Goal: Task Accomplishment & Management: Manage account settings

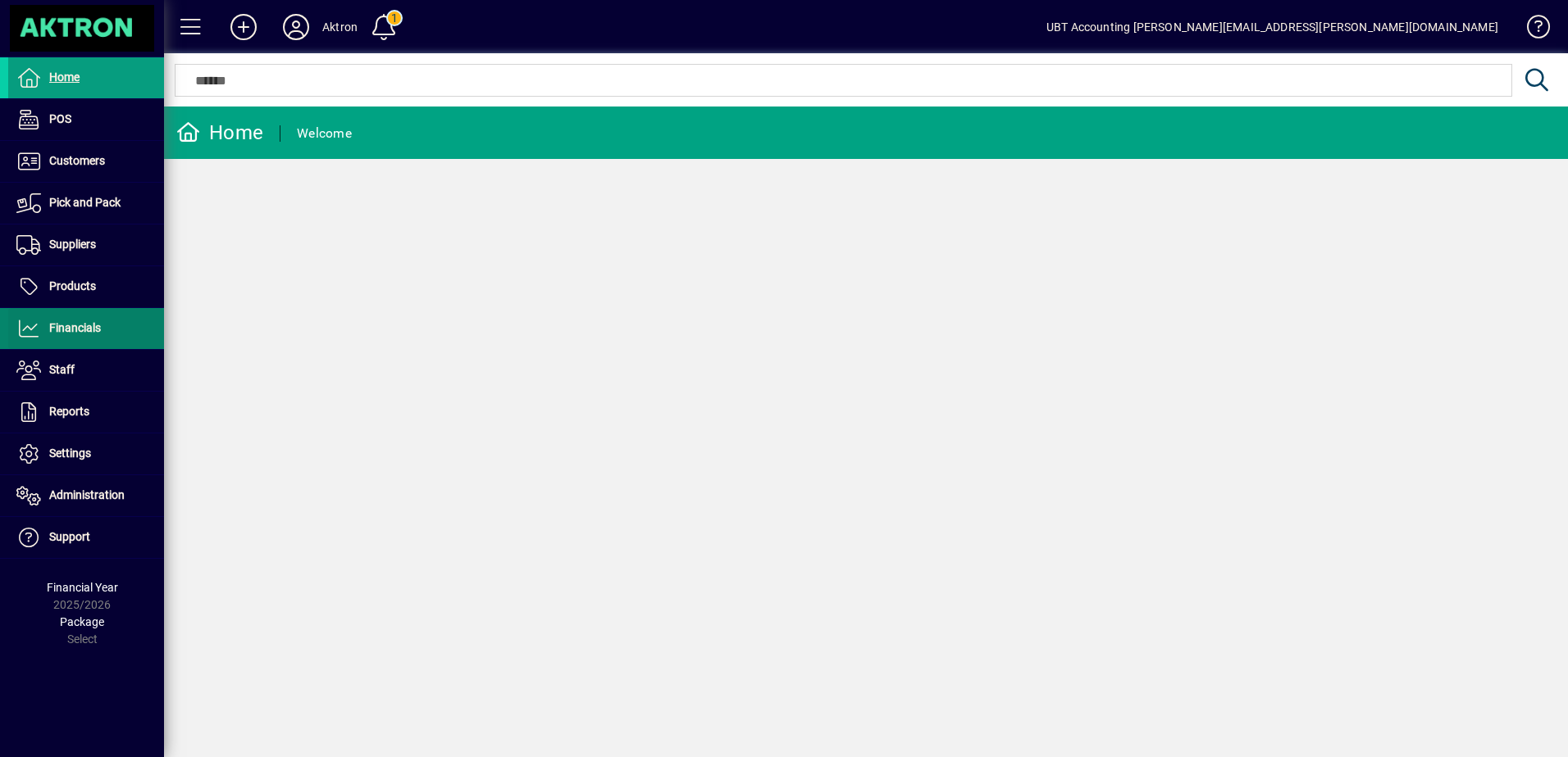
click at [101, 335] on span "Financials" at bounding box center [54, 328] width 93 height 19
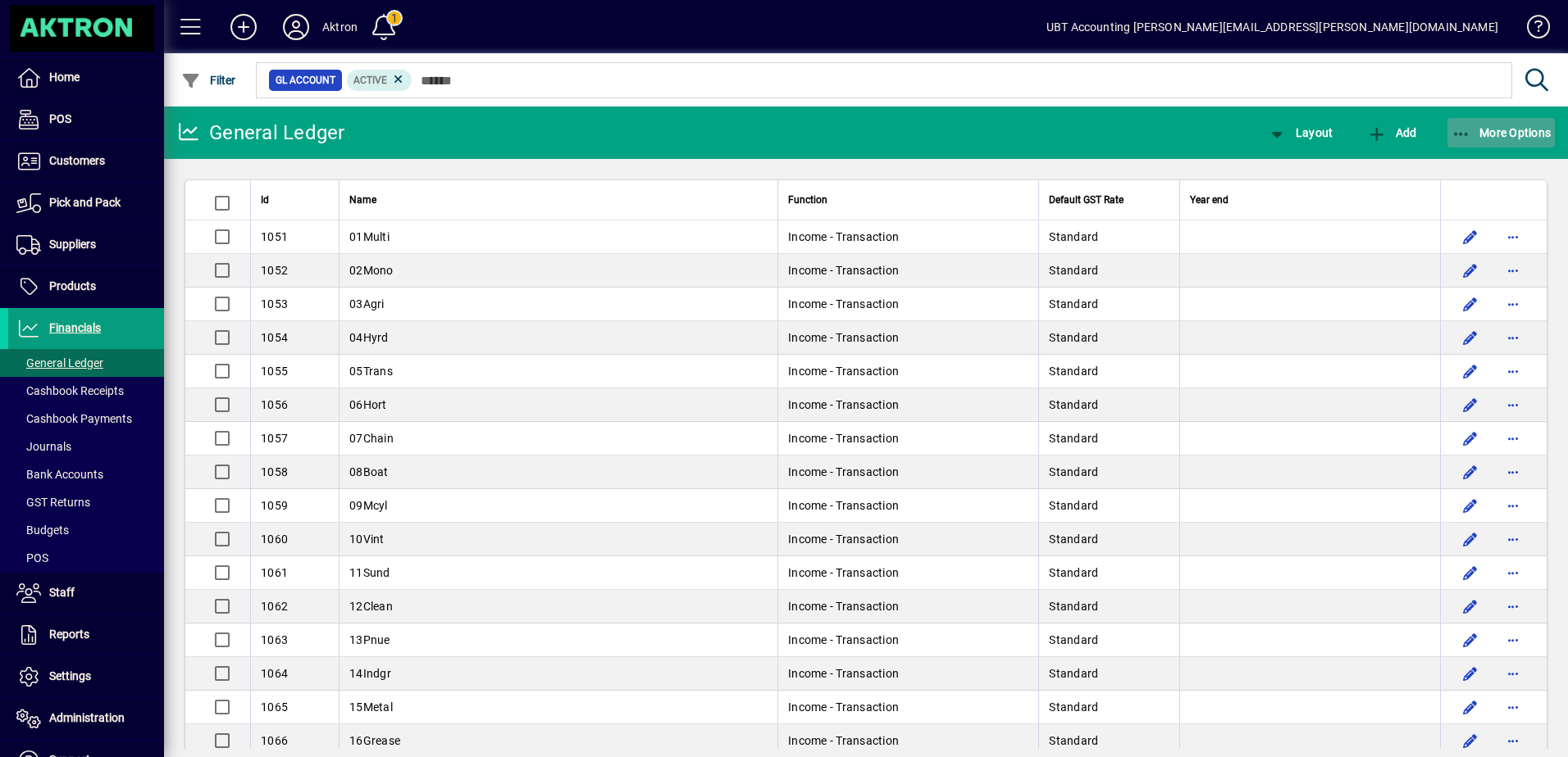
click at [1459, 130] on icon "button" at bounding box center [1461, 134] width 20 height 17
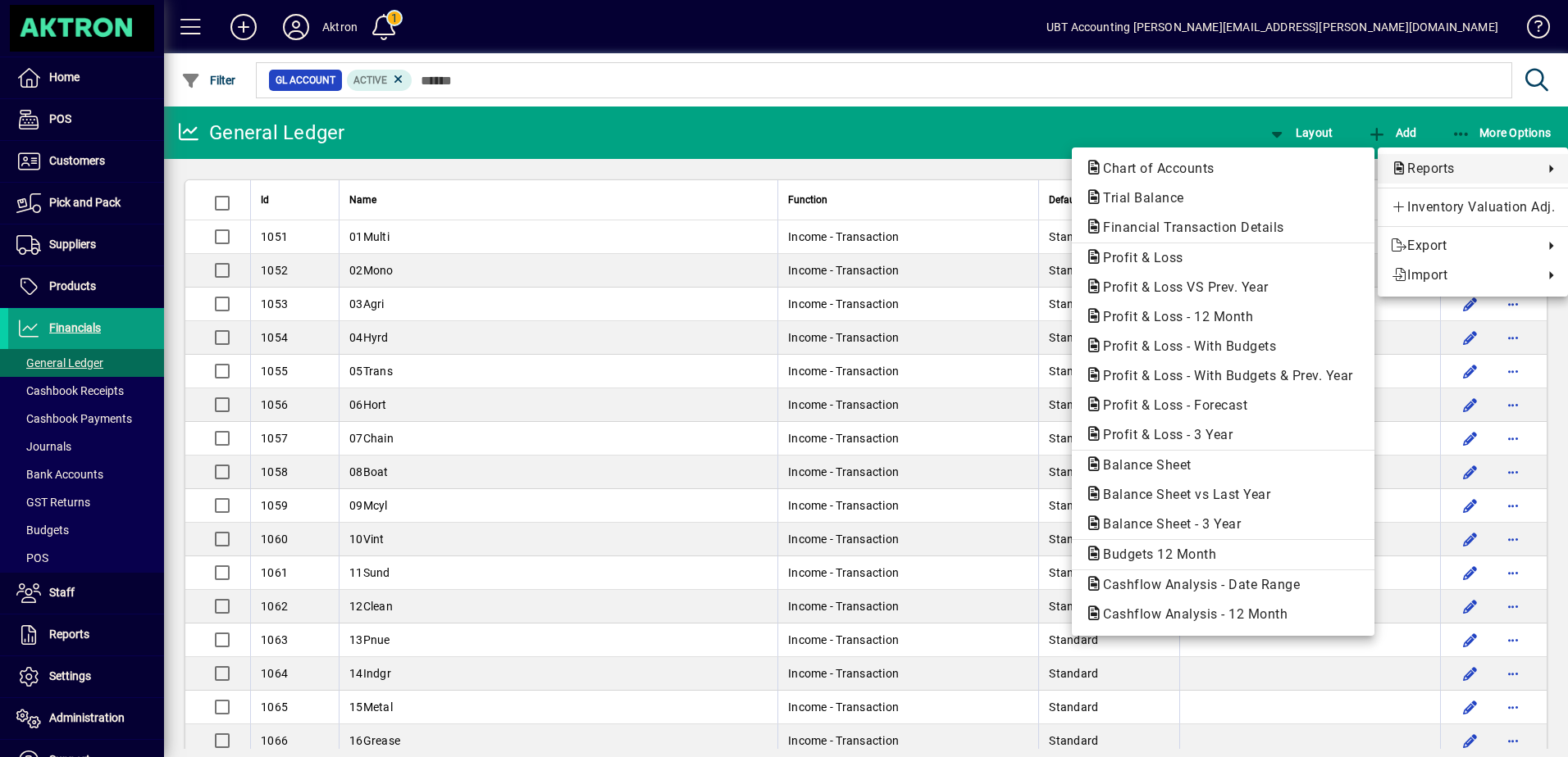
click at [57, 506] on div at bounding box center [784, 378] width 1568 height 757
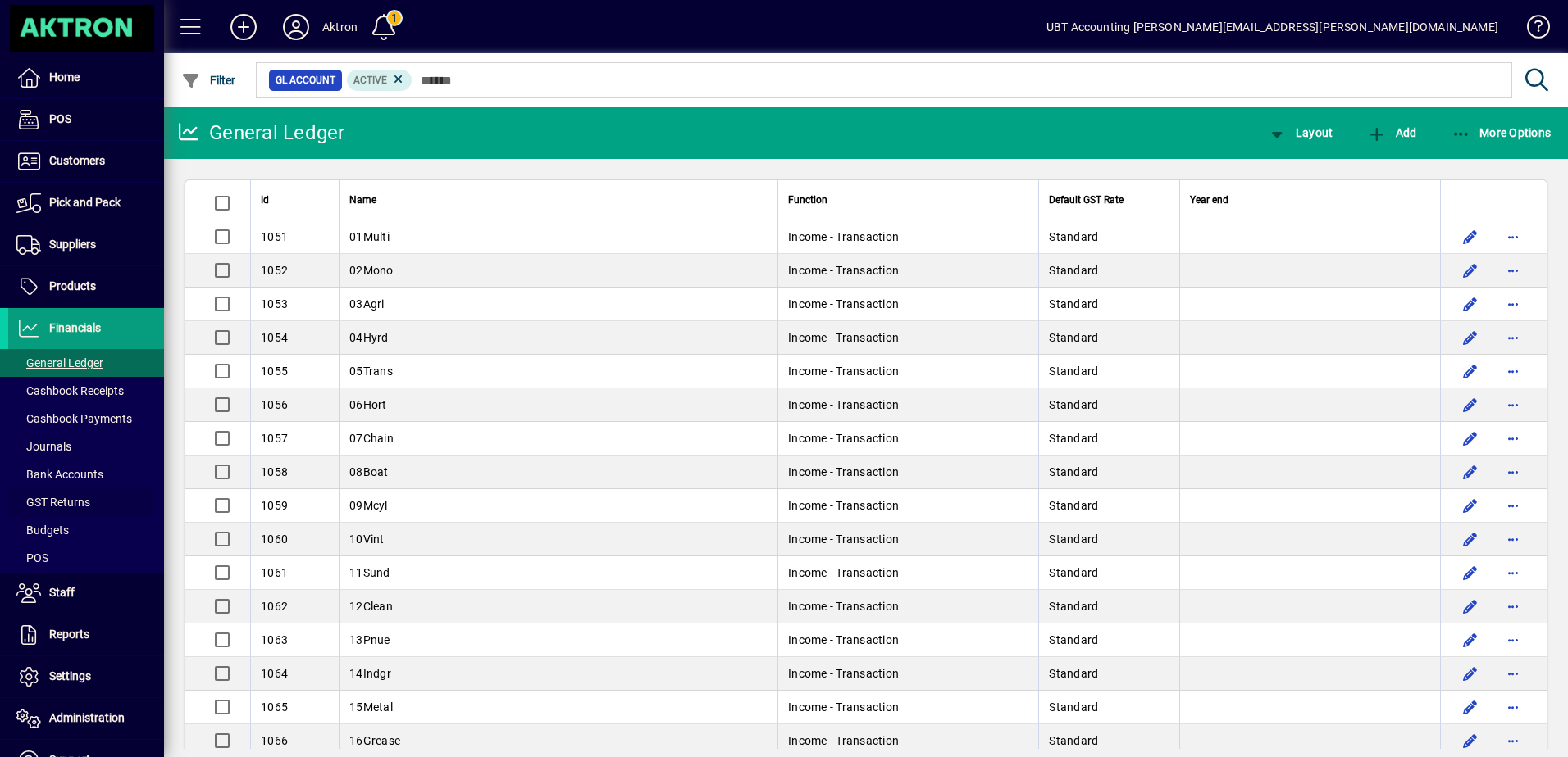
drag, startPoint x: 68, startPoint y: 501, endPoint x: 181, endPoint y: 503, distance: 113.0
click at [68, 501] on span "GST Returns" at bounding box center [53, 502] width 74 height 13
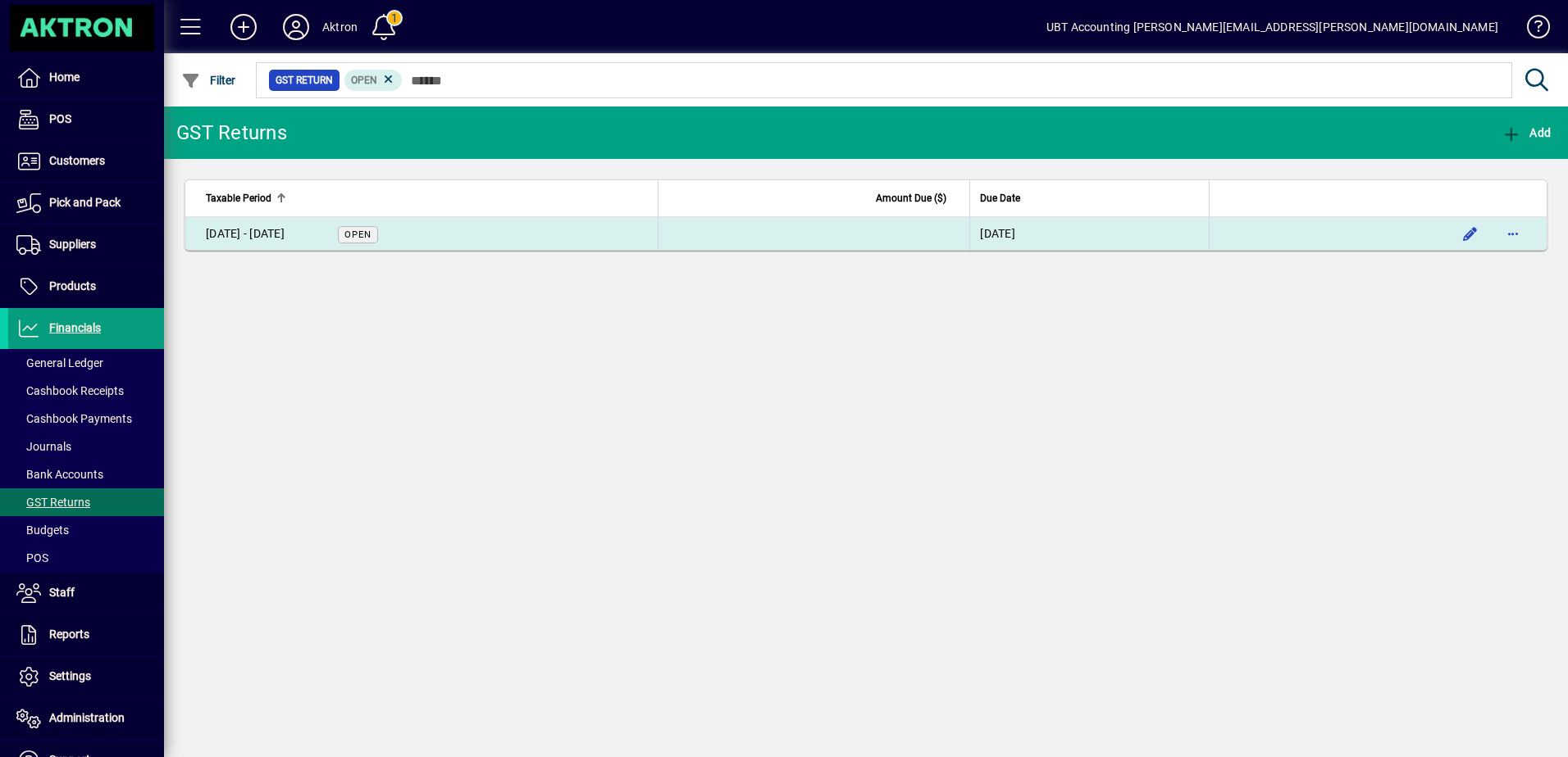
click at [271, 235] on div "[DATE] - [DATE]" at bounding box center [246, 234] width 79 height 17
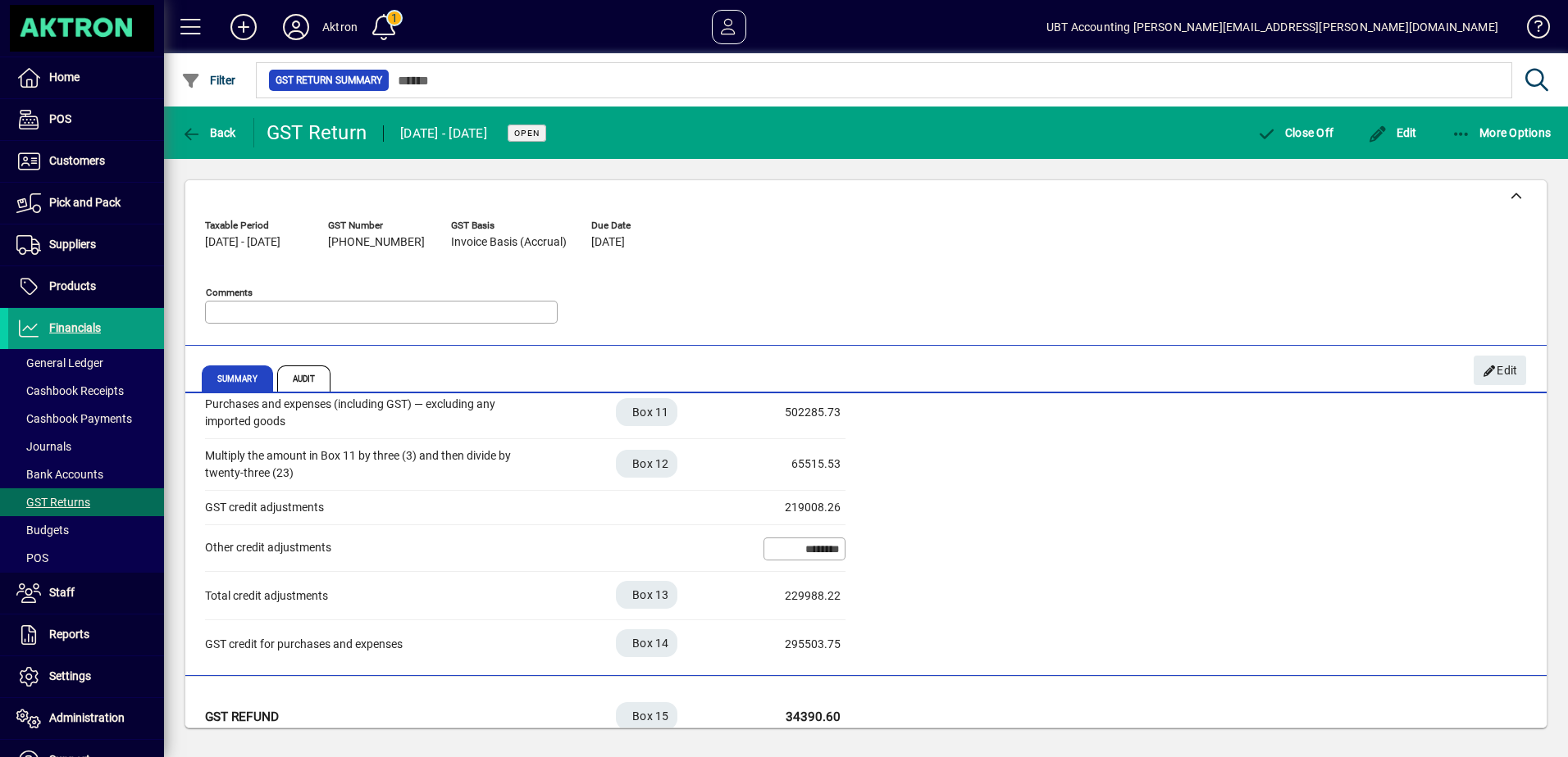
scroll to position [479, 0]
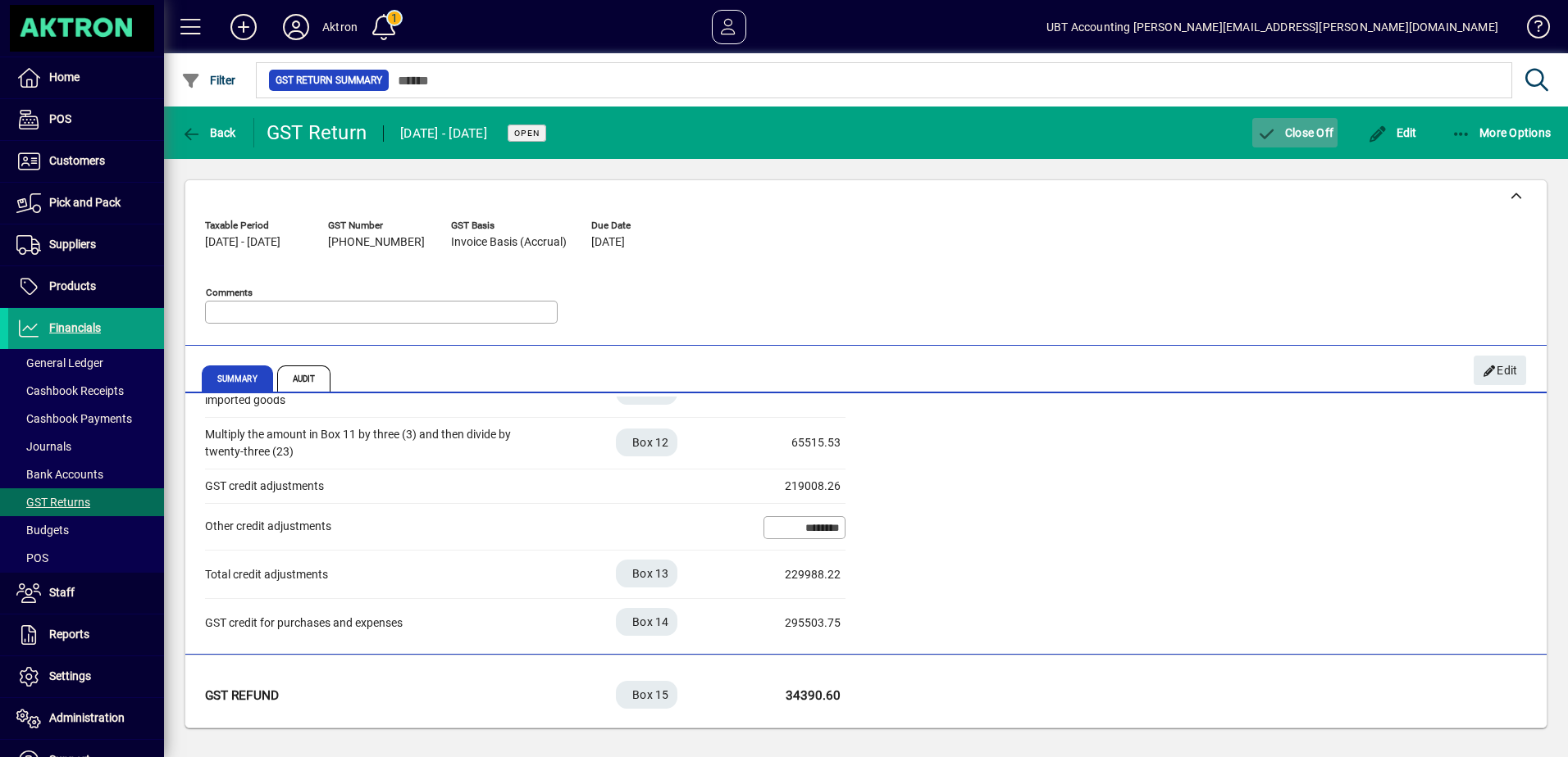
click at [1297, 126] on span "Close Off" at bounding box center [1295, 132] width 77 height 13
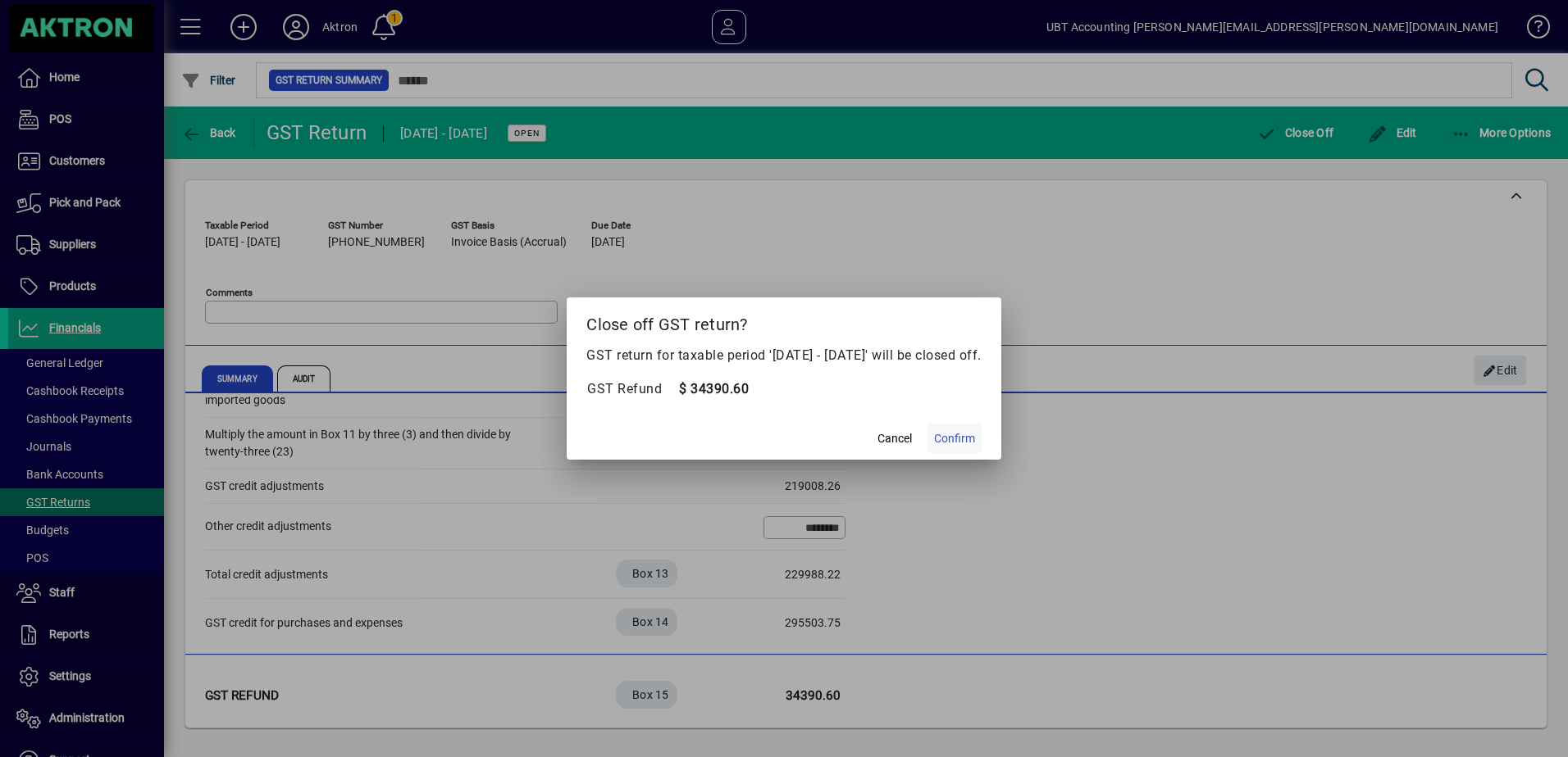
click at [974, 434] on span "Confirm" at bounding box center [954, 439] width 41 height 17
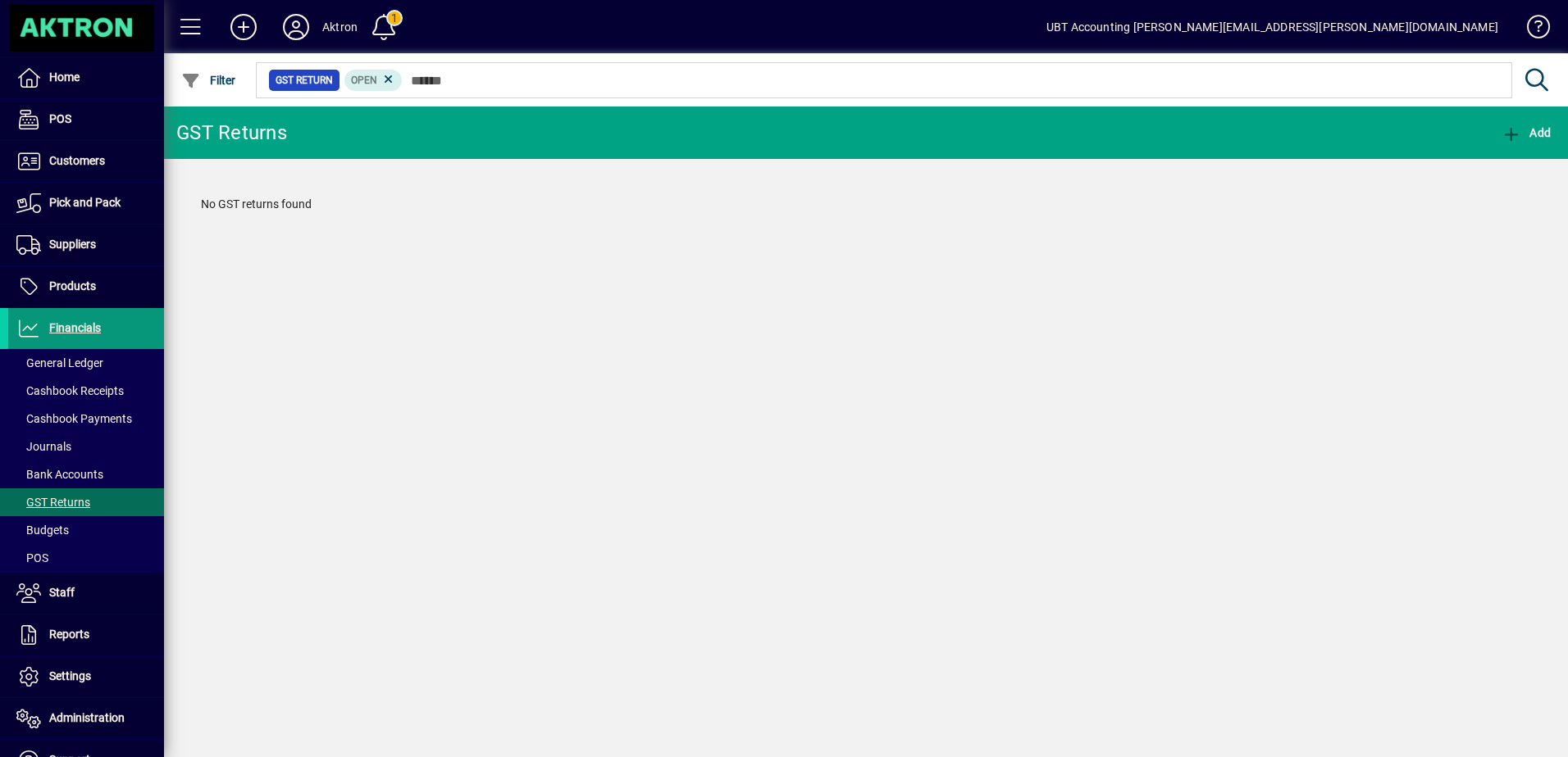
click at [80, 328] on span "Financials" at bounding box center [75, 327] width 52 height 13
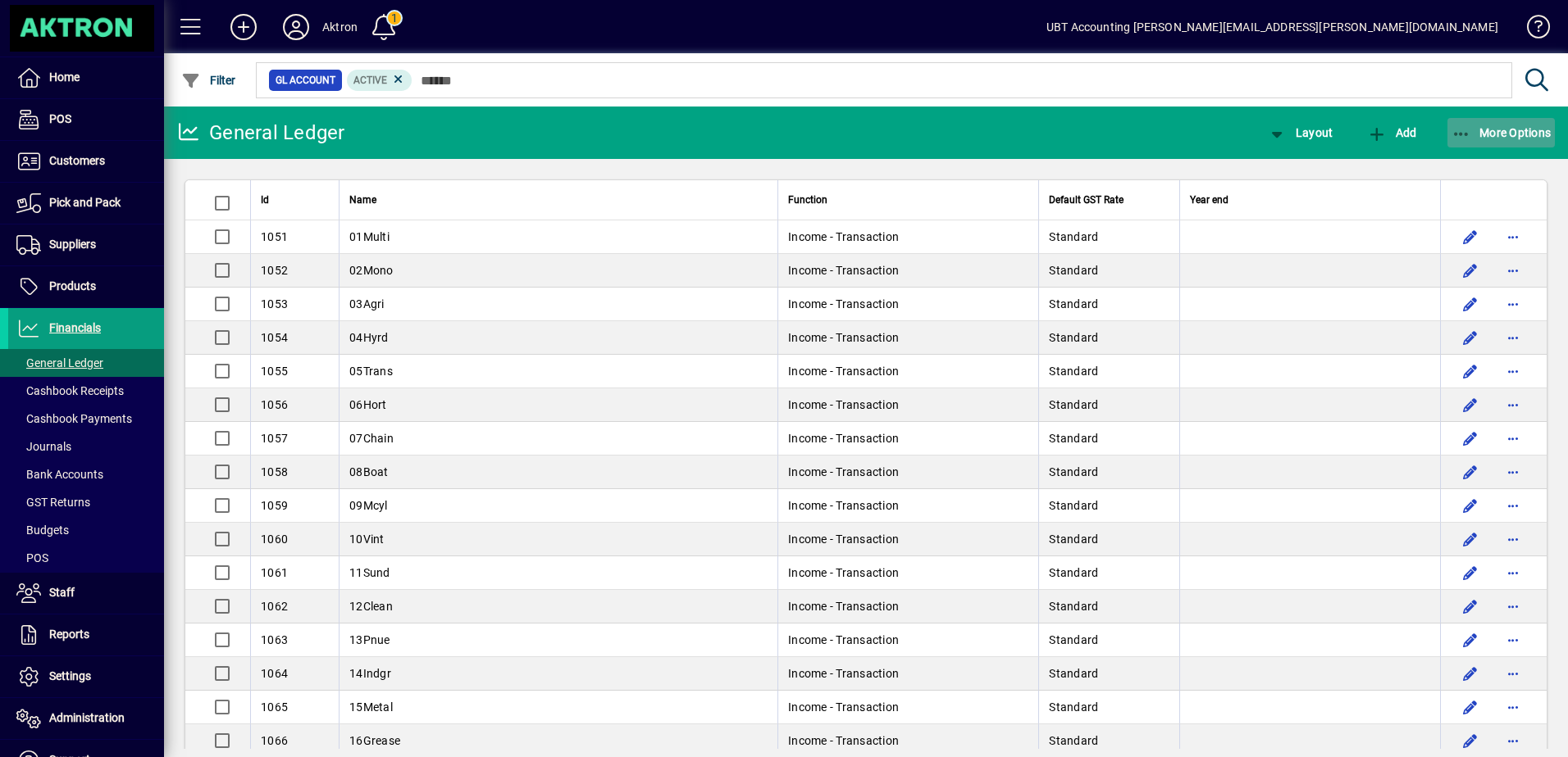
click at [1458, 143] on span "button" at bounding box center [1502, 132] width 109 height 40
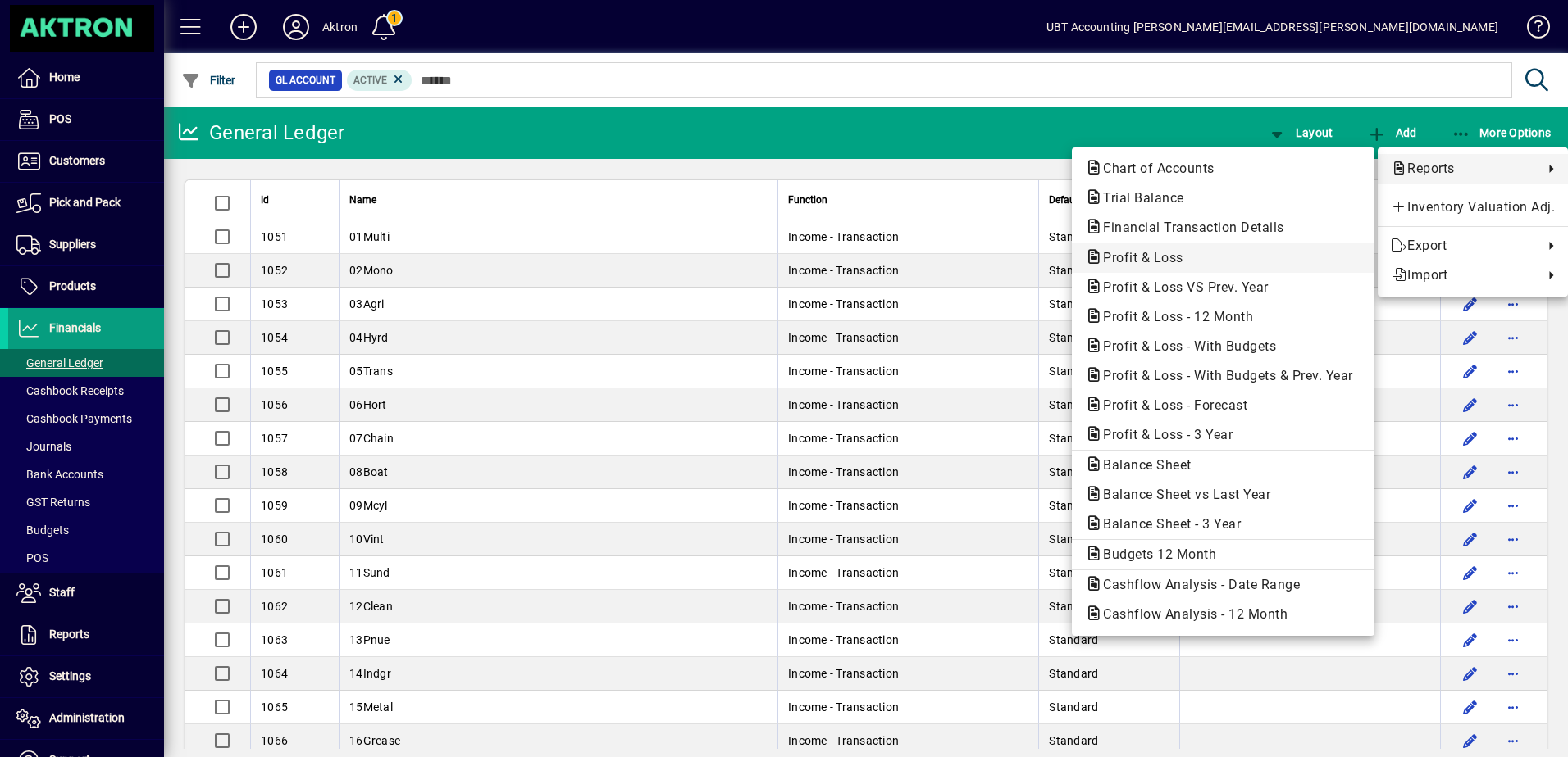
click at [1203, 263] on span "Profit & Loss" at bounding box center [1223, 258] width 276 height 19
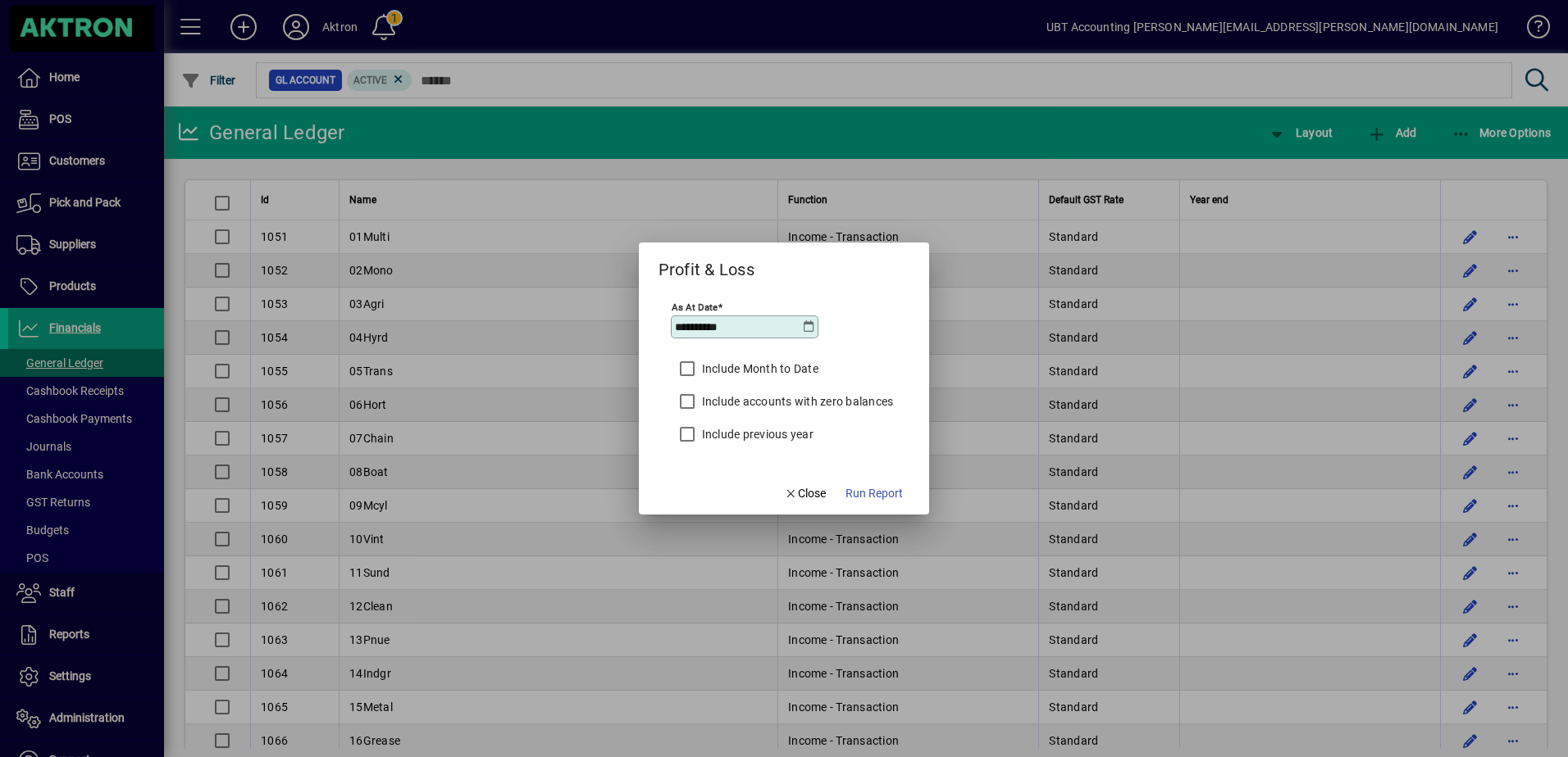
click at [803, 328] on icon at bounding box center [809, 327] width 13 height 13
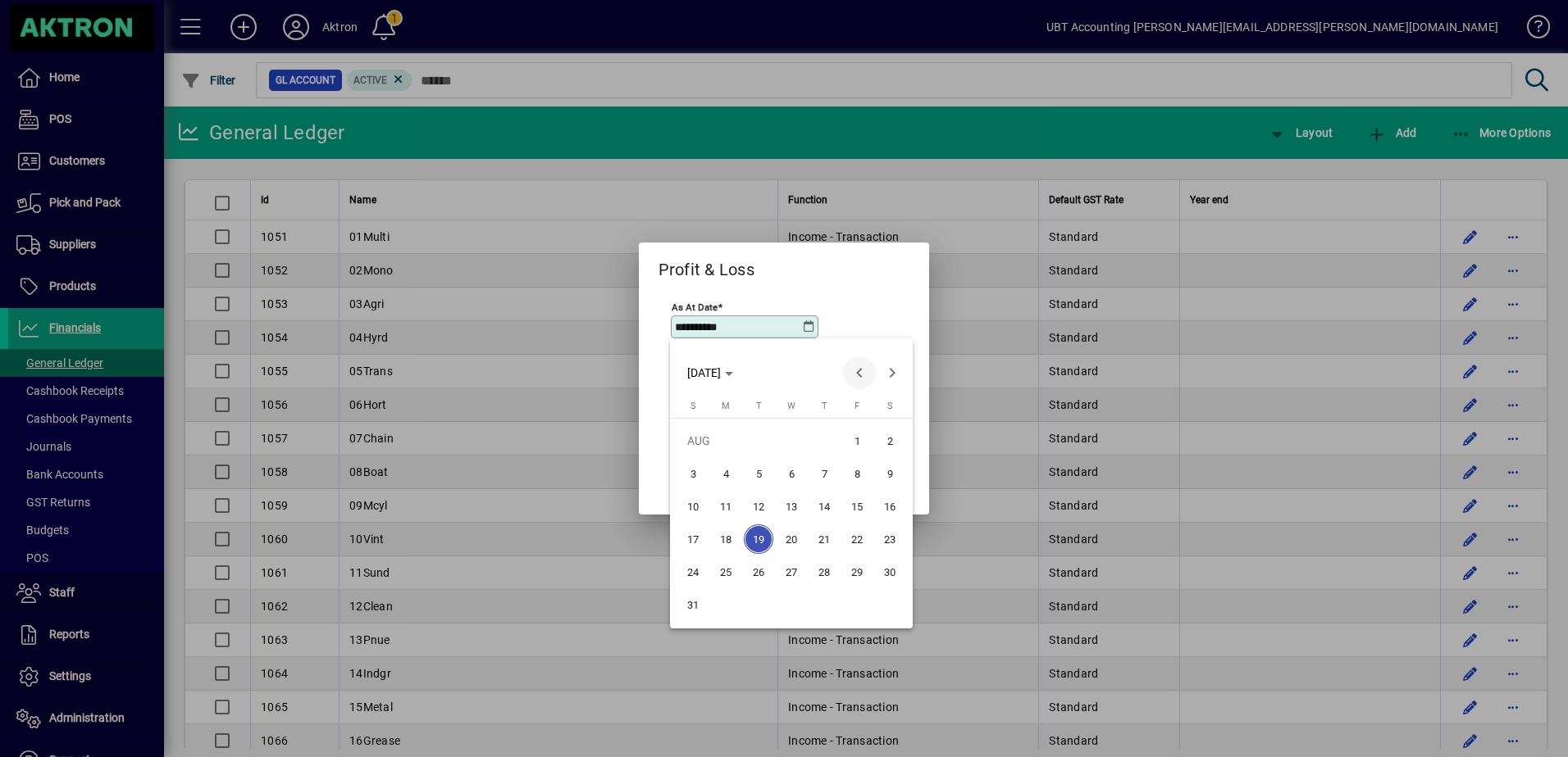
click at [863, 373] on span "Previous month" at bounding box center [859, 373] width 33 height 33
click at [833, 606] on span "31" at bounding box center [824, 605] width 29 height 29
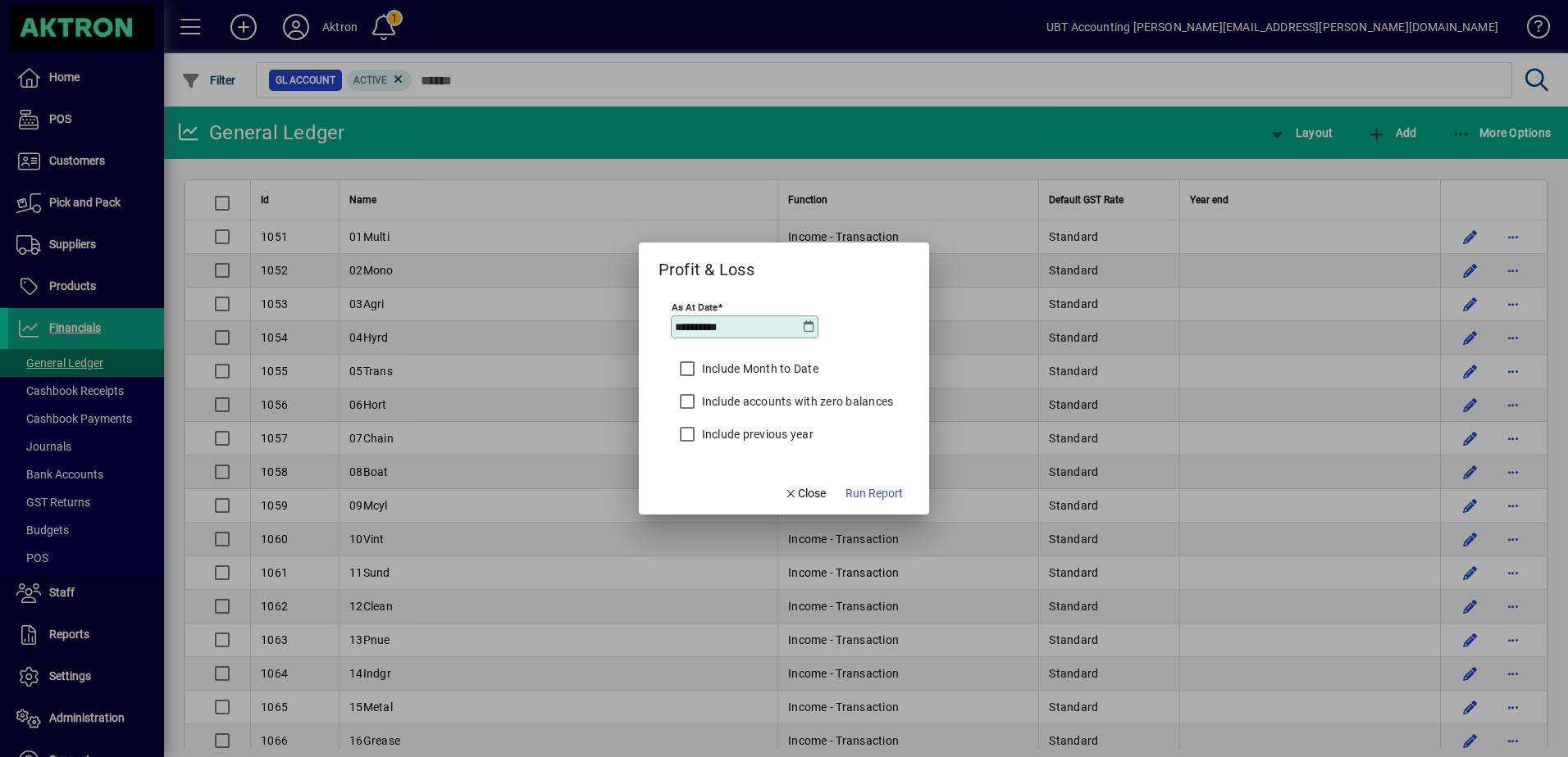
type input "**********"
click at [749, 366] on label "Include Month to Date" at bounding box center [758, 369] width 120 height 17
click at [870, 486] on span "Run Report" at bounding box center [874, 494] width 57 height 17
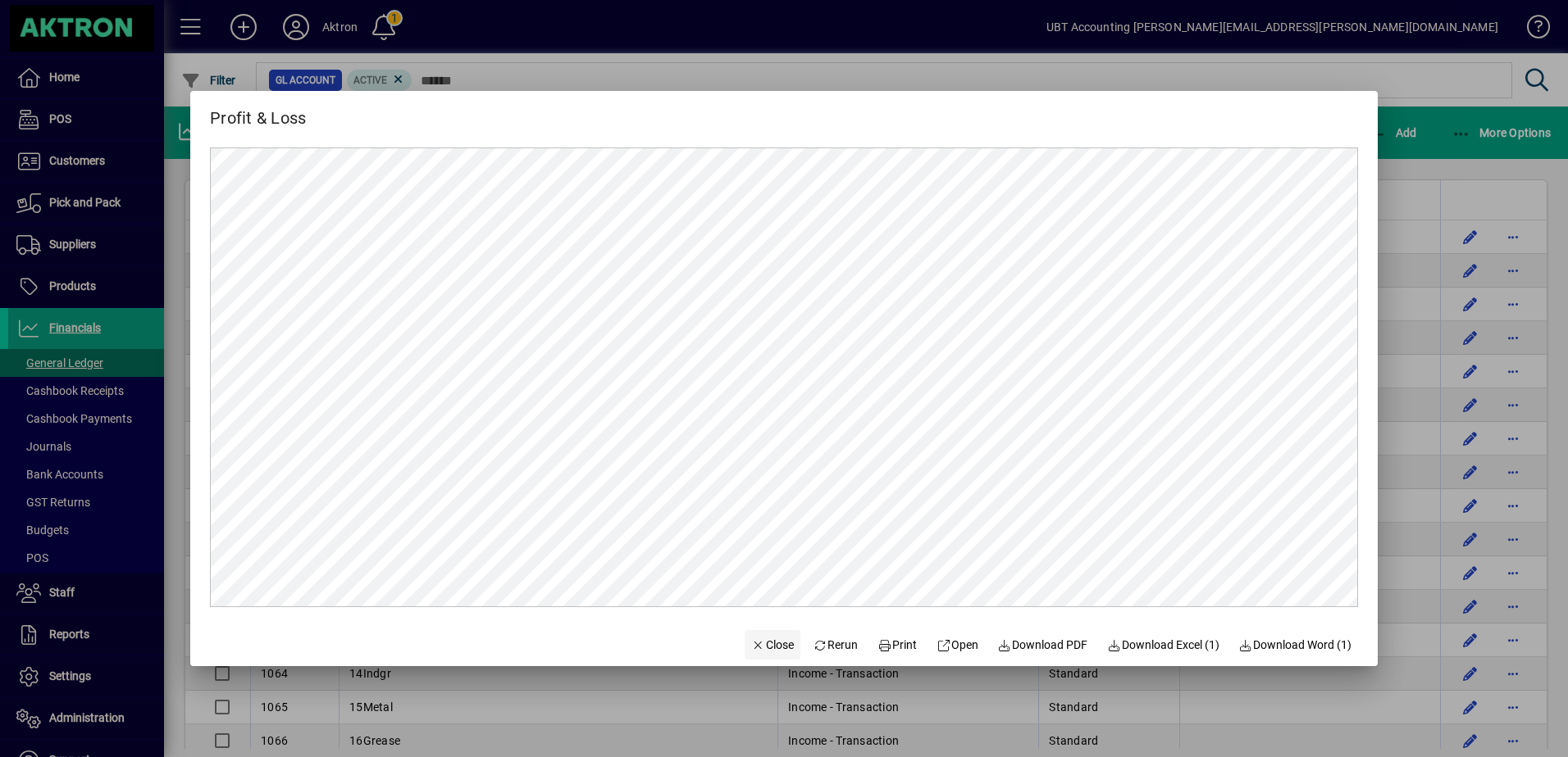
click at [755, 645] on span "Close" at bounding box center [772, 645] width 42 height 17
